Goal: Information Seeking & Learning: Learn about a topic

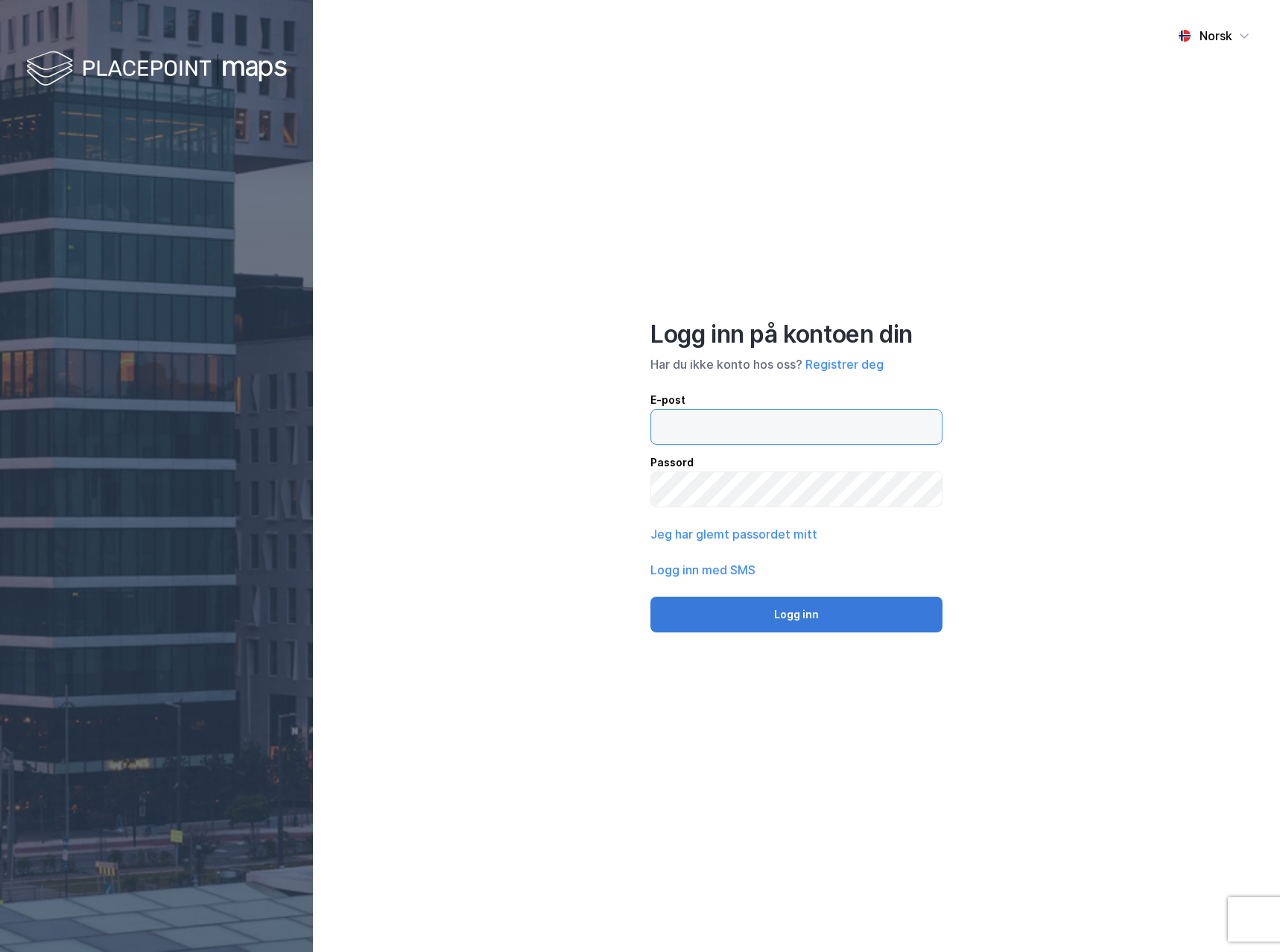
type input "[EMAIL_ADDRESS][DOMAIN_NAME]"
click at [776, 625] on button "Logg inn" at bounding box center [797, 614] width 292 height 35
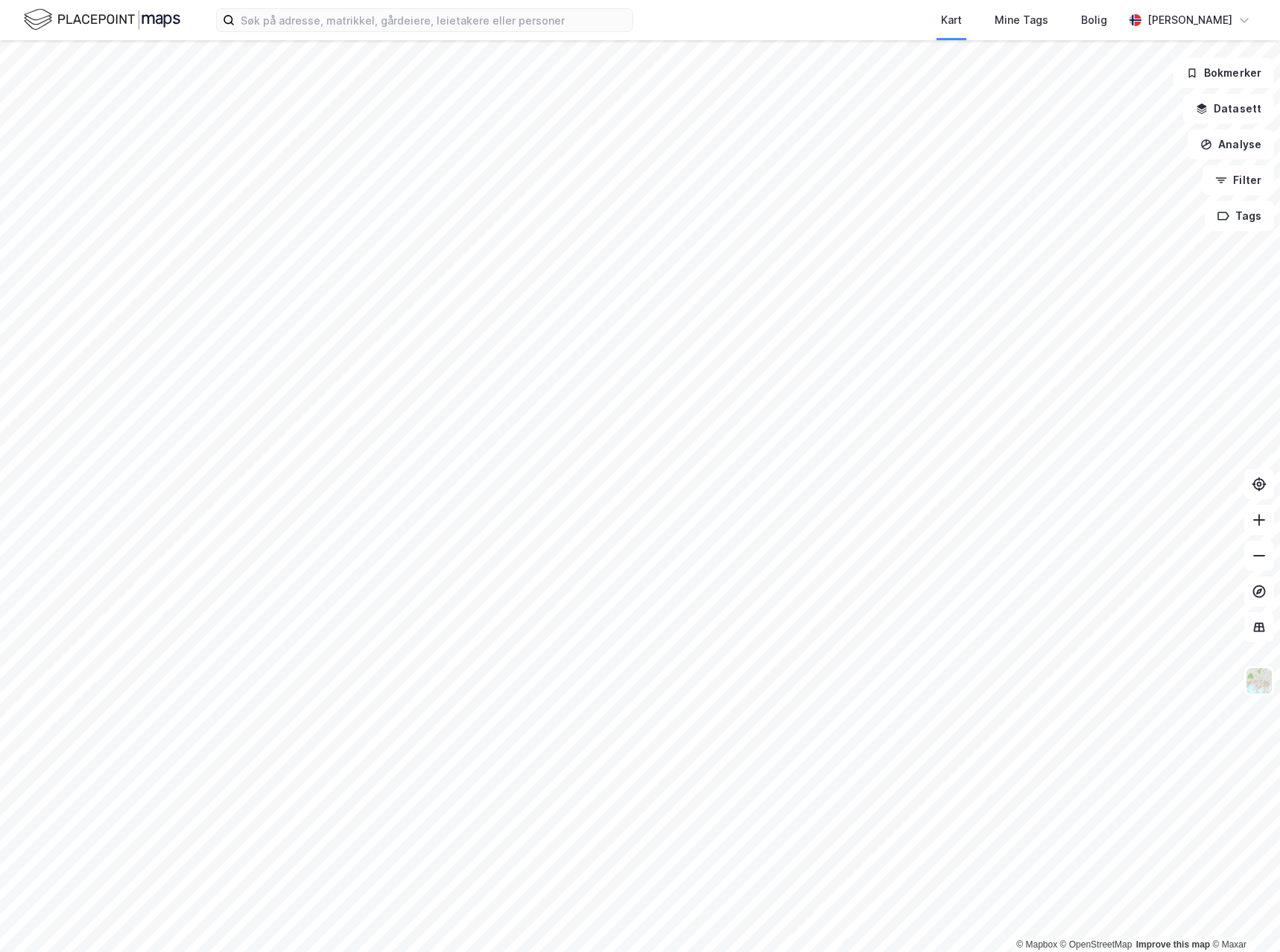
click at [737, 16] on div "Kart Mine Tags Bolig [PERSON_NAME] © Mapbox © OpenStreetMap Improve this map © …" at bounding box center [640, 476] width 1280 height 952
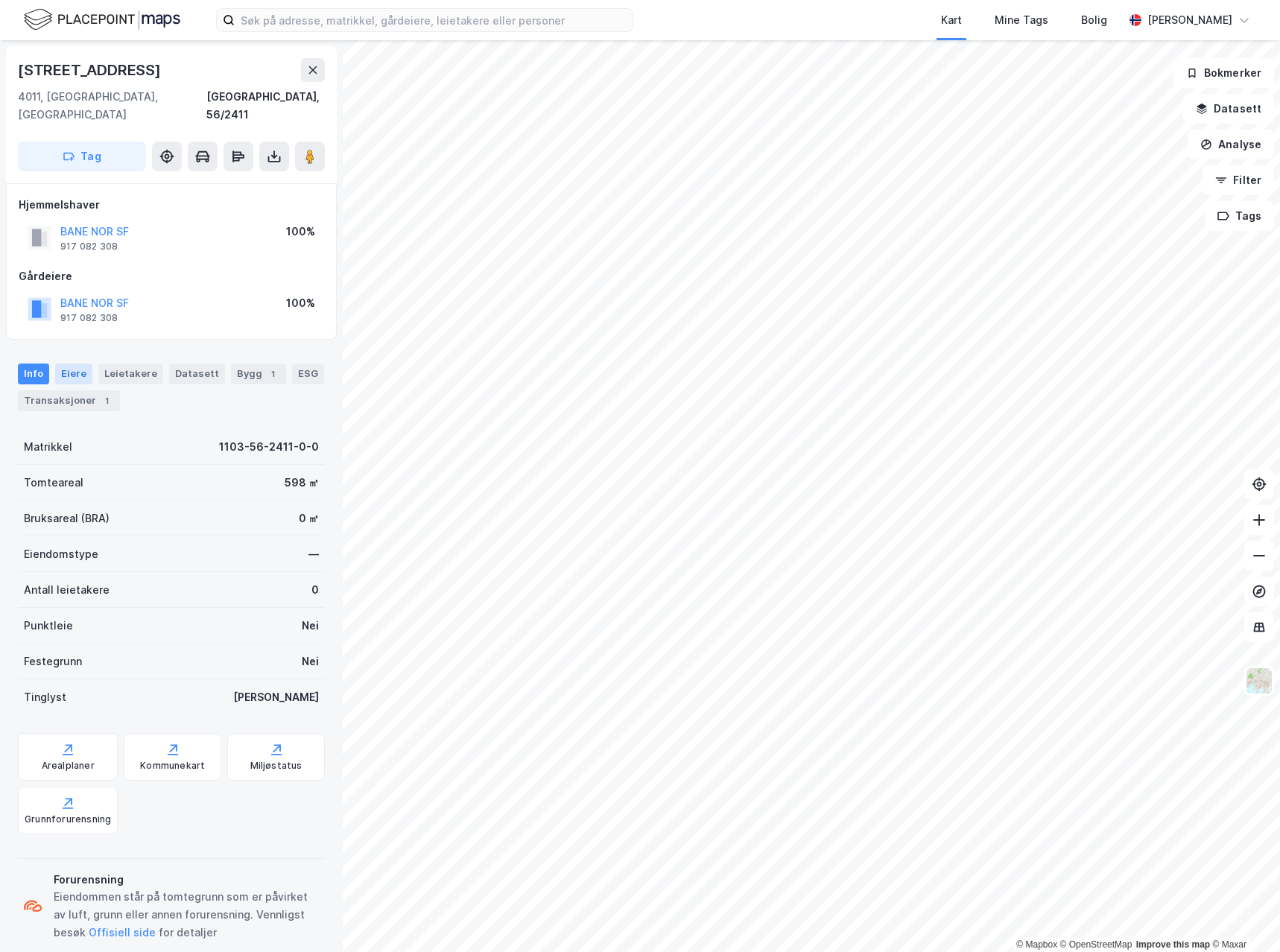
click at [77, 364] on div "Eiere" at bounding box center [73, 374] width 37 height 21
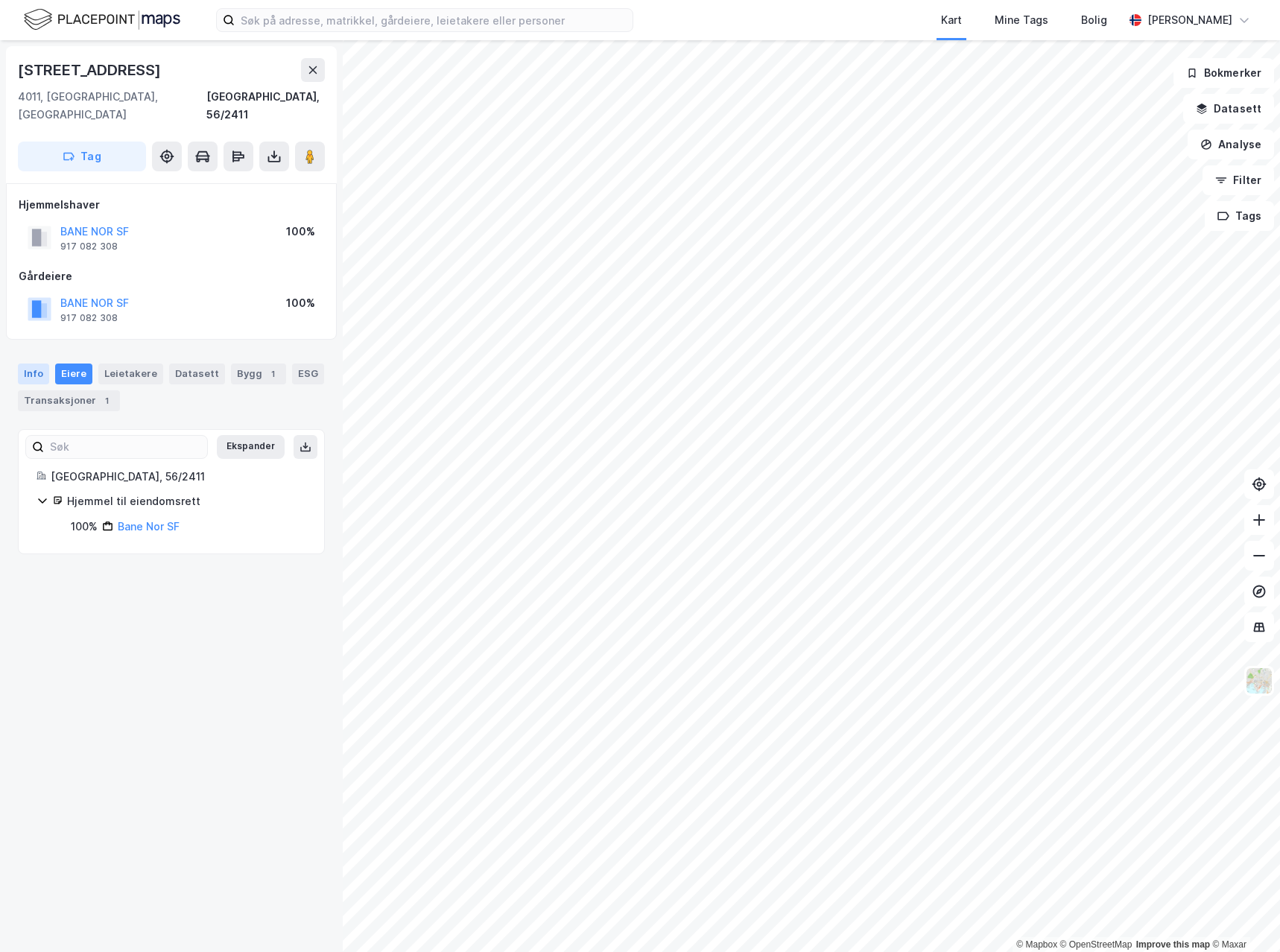
click at [32, 364] on div "Info" at bounding box center [34, 374] width 32 height 21
